Goal: Find specific page/section: Find specific page/section

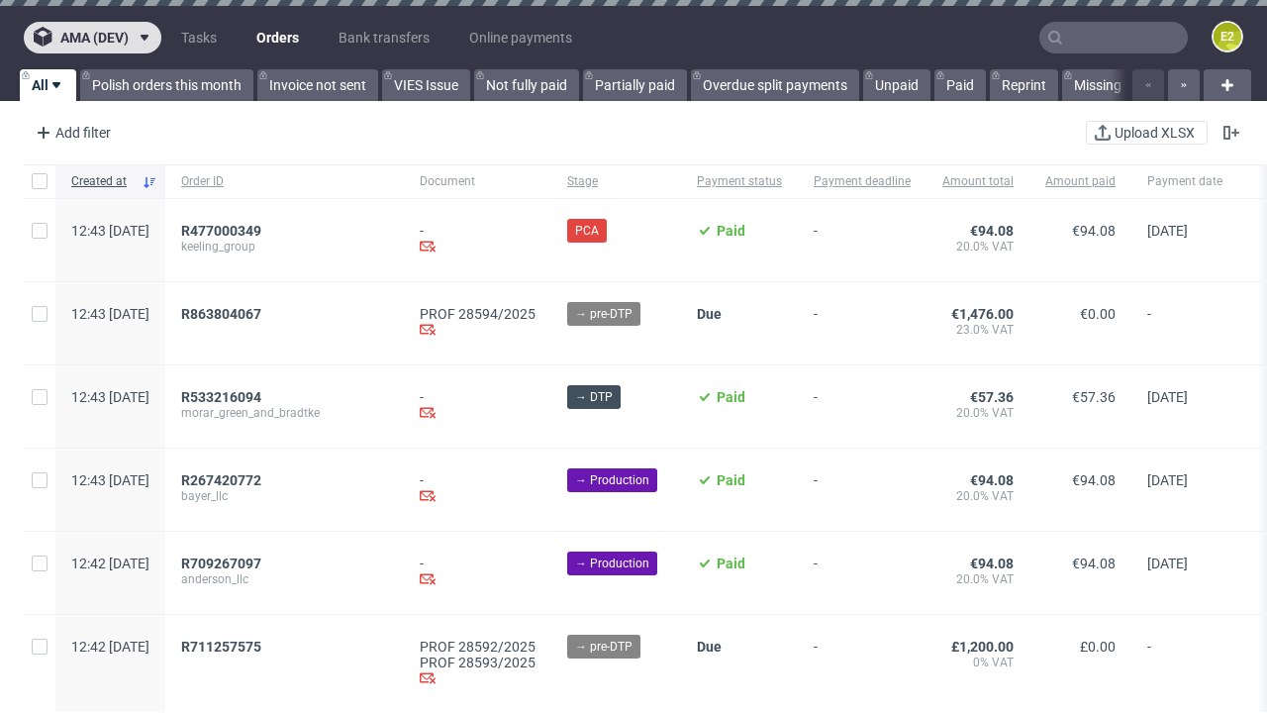
click at [92, 38] on span "ama (dev)" at bounding box center [94, 38] width 68 height 14
